Goal: Information Seeking & Learning: Learn about a topic

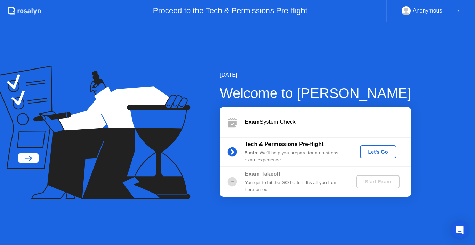
click at [374, 152] on div "Let's Go" at bounding box center [377, 152] width 31 height 6
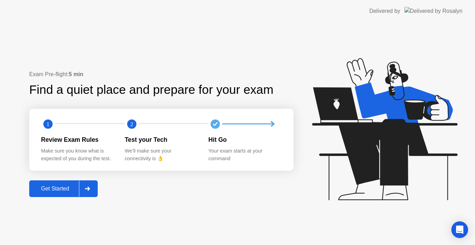
click at [62, 190] on div "Get Started" at bounding box center [55, 189] width 48 height 6
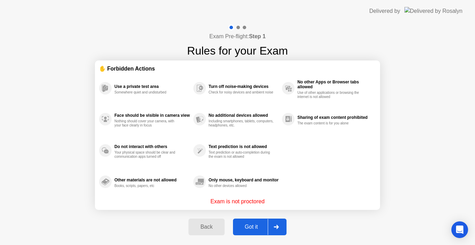
click at [260, 227] on div "Got it" at bounding box center [251, 227] width 33 height 6
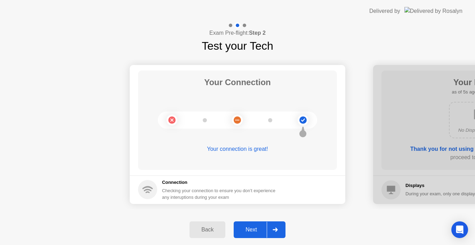
click at [257, 227] on div "Next" at bounding box center [251, 230] width 31 height 6
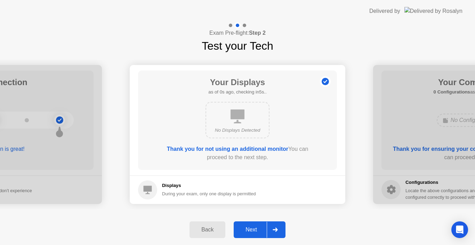
click at [257, 227] on div "Next" at bounding box center [251, 230] width 31 height 6
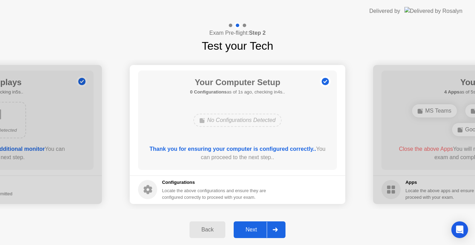
click at [257, 227] on div "Next" at bounding box center [251, 230] width 31 height 6
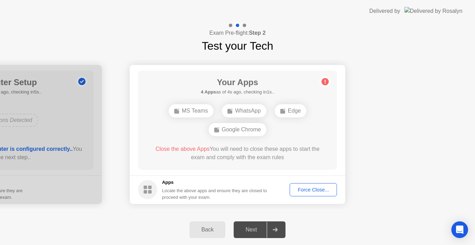
click at [309, 191] on div "Force Close..." at bounding box center [313, 190] width 42 height 6
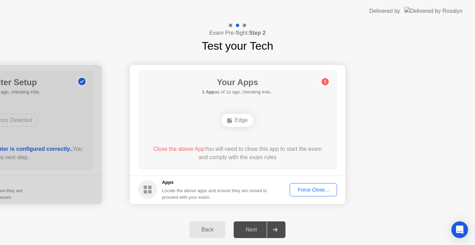
click at [314, 189] on div "Force Close..." at bounding box center [313, 190] width 42 height 6
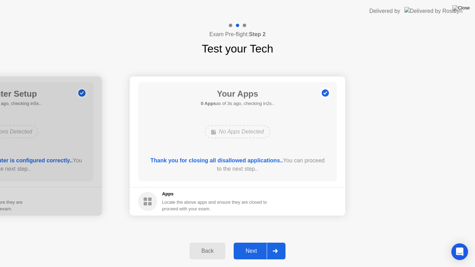
click at [256, 245] on div "Next" at bounding box center [251, 251] width 31 height 6
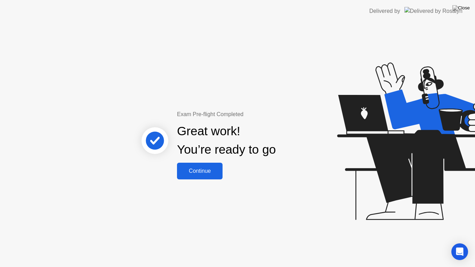
click at [203, 171] on div "Continue" at bounding box center [199, 171] width 41 height 6
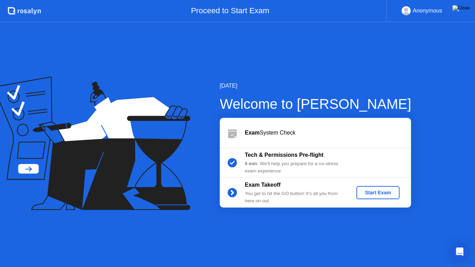
click at [465, 8] on img at bounding box center [460, 8] width 17 height 6
drag, startPoint x: 451, startPoint y: 8, endPoint x: 465, endPoint y: 12, distance: 13.8
click at [465, 12] on app-root ".st0{fill:#f0f8ff;} .st1{fill:#d4e3ff;} .st2{fill:#b4c2ff;} background Proceed …" at bounding box center [237, 133] width 475 height 267
click at [465, 11] on img at bounding box center [460, 8] width 17 height 6
